Goal: Transaction & Acquisition: Purchase product/service

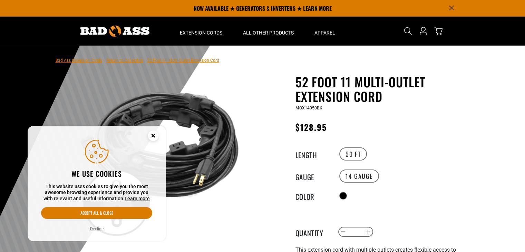
click at [153, 133] on circle "Cookie Consent" at bounding box center [153, 136] width 10 height 10
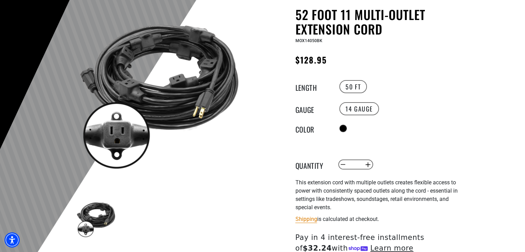
scroll to position [69, 0]
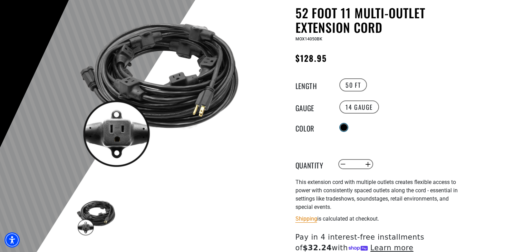
click at [345, 126] on div at bounding box center [344, 127] width 7 height 7
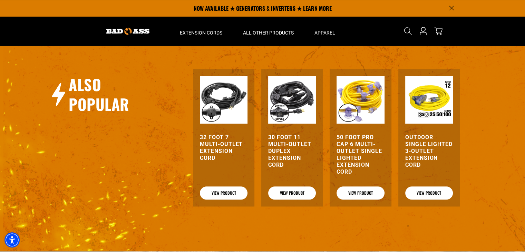
scroll to position [691, 0]
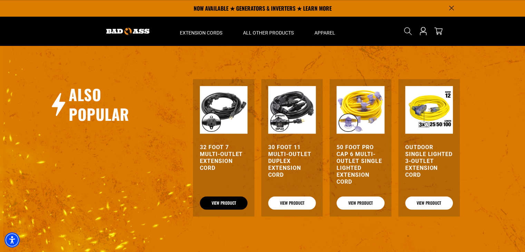
click at [228, 198] on link "View Product" at bounding box center [224, 203] width 48 height 13
